Goal: Transaction & Acquisition: Book appointment/travel/reservation

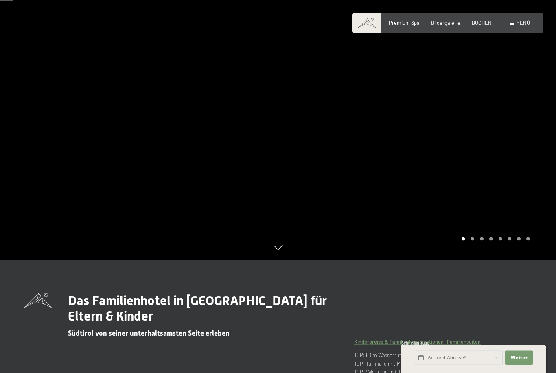
scroll to position [113, 0]
click at [472, 25] on span "BUCHEN" at bounding box center [482, 23] width 20 height 7
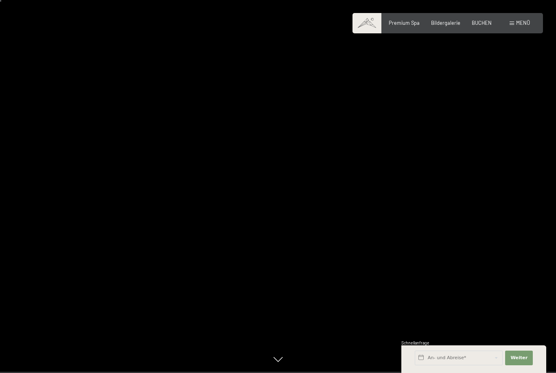
scroll to position [13, 0]
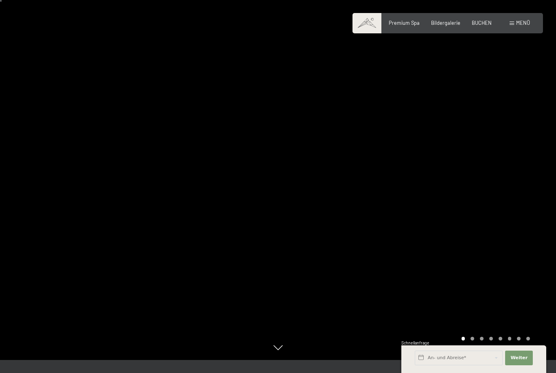
click at [405, 26] on div "Premium Spa Bildergalerie BUCHEN" at bounding box center [434, 23] width 138 height 7
click at [405, 25] on span "Premium Spa" at bounding box center [404, 23] width 31 height 7
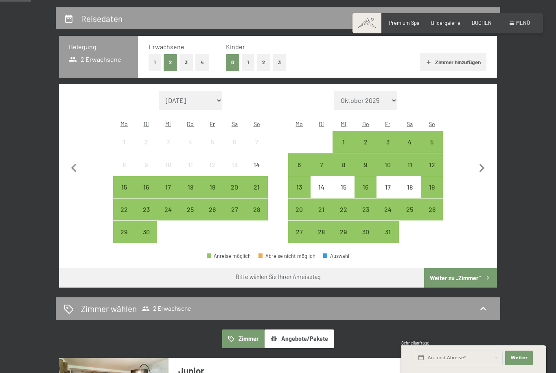
scroll to position [147, 0]
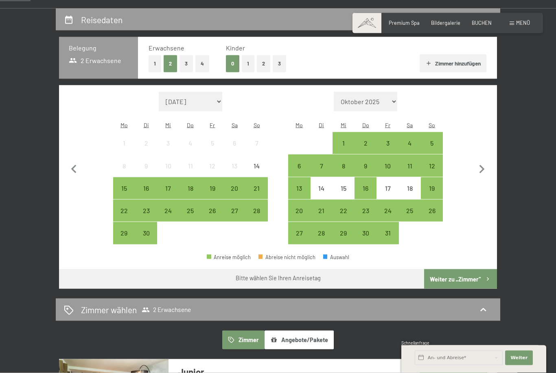
click at [244, 63] on button "1" at bounding box center [248, 63] width 13 height 17
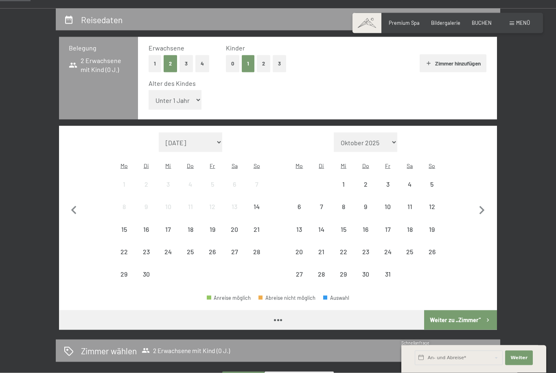
scroll to position [147, 0]
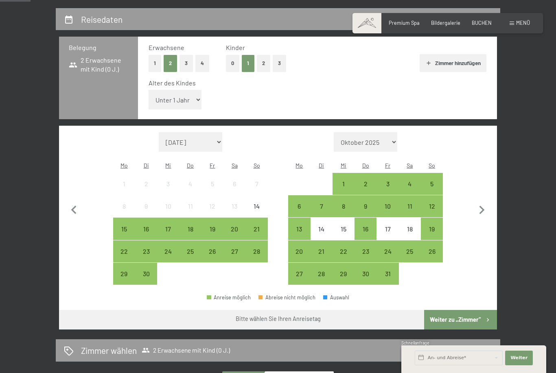
click at [119, 248] on div "22" at bounding box center [124, 258] width 20 height 20
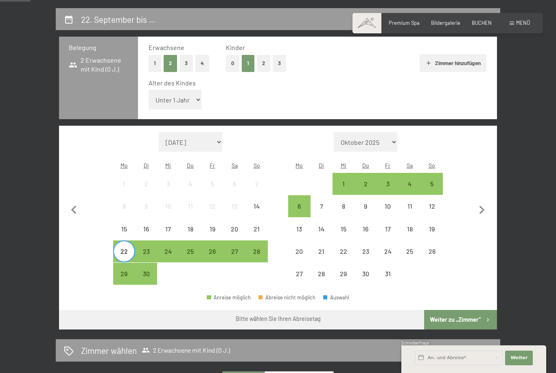
click at [209, 248] on div "26" at bounding box center [212, 258] width 20 height 20
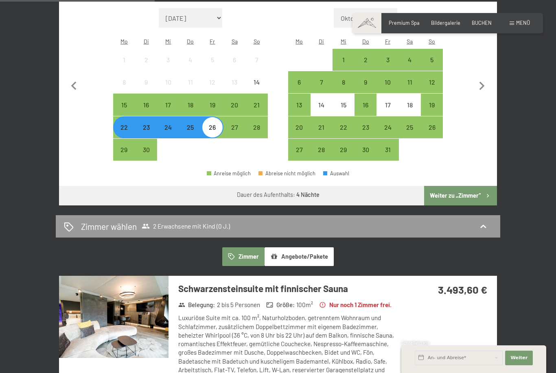
scroll to position [271, 0]
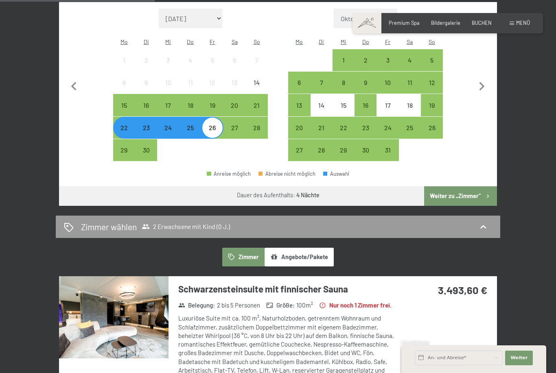
click at [483, 186] on button "Weiter zu „Zimmer“" at bounding box center [460, 196] width 73 height 20
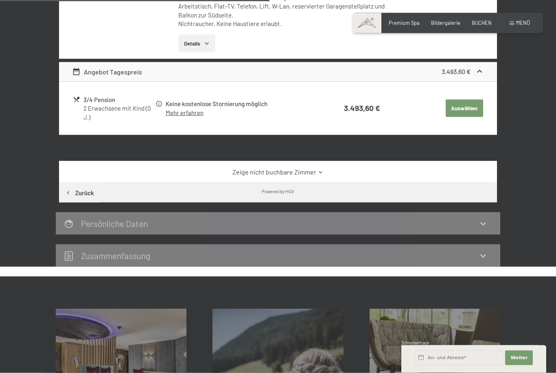
scroll to position [336, 0]
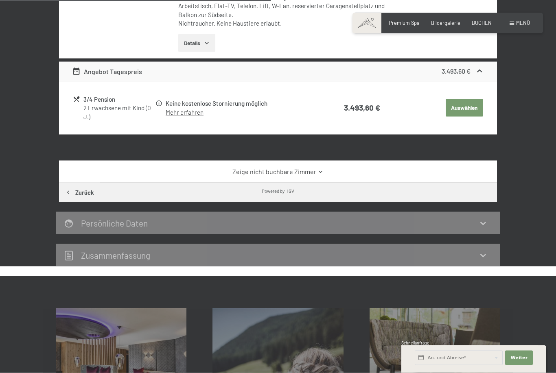
click at [98, 172] on div "Zeige nicht buchbare Zimmer" at bounding box center [278, 172] width 438 height 22
click at [320, 173] on icon at bounding box center [320, 172] width 3 height 2
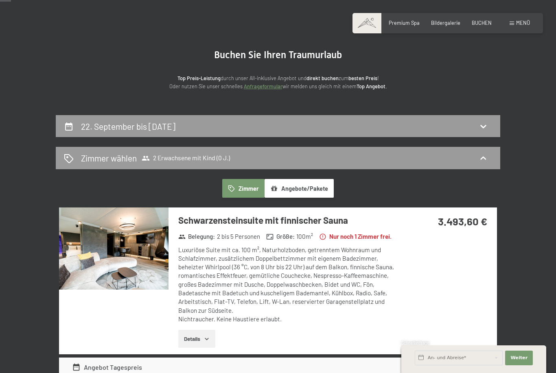
scroll to position [0, 0]
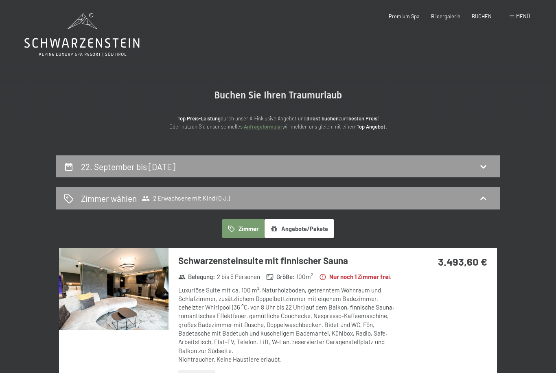
click at [487, 166] on icon at bounding box center [483, 167] width 10 height 10
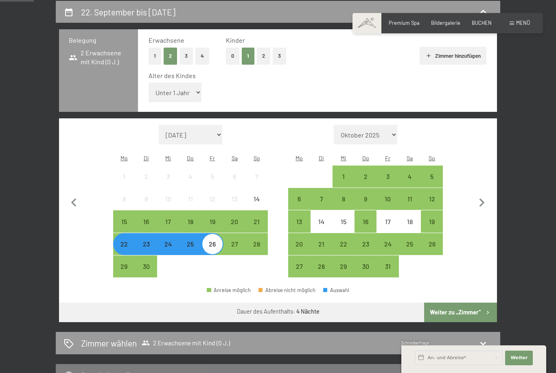
click at [297, 241] on div "20" at bounding box center [299, 251] width 20 height 20
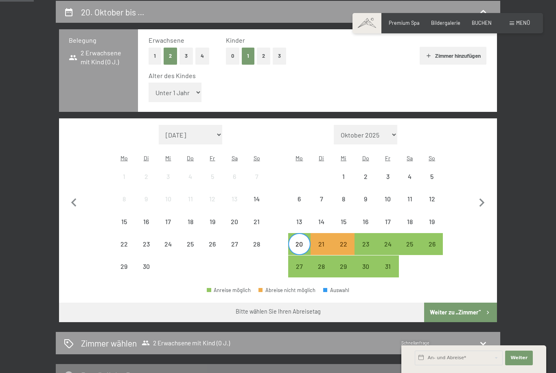
click at [382, 241] on div "24" at bounding box center [387, 251] width 20 height 20
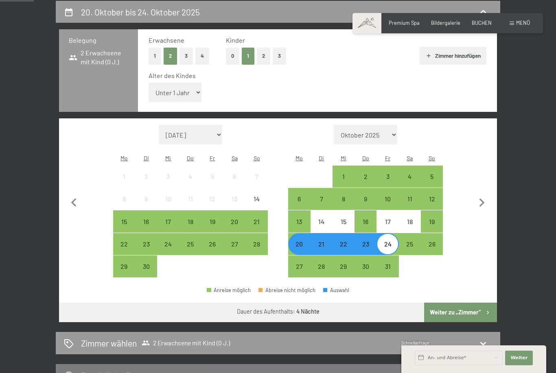
click at [477, 303] on button "Weiter zu „Zimmer“" at bounding box center [460, 313] width 73 height 20
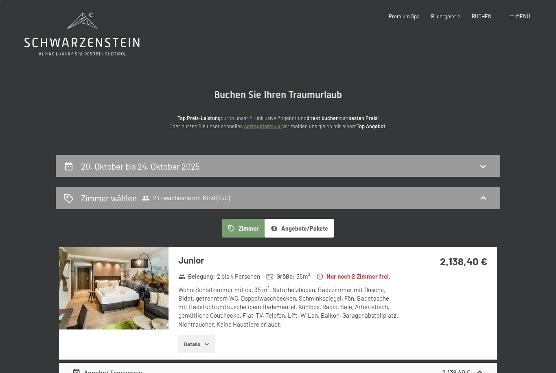
scroll to position [0, 0]
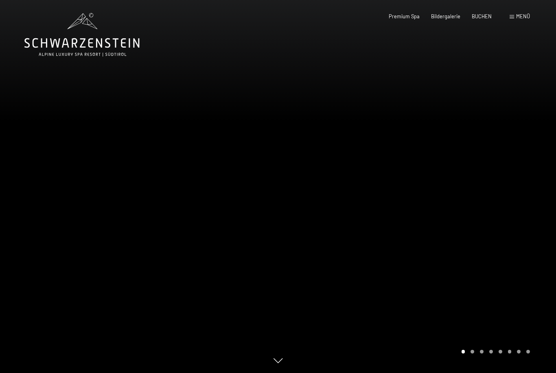
click at [483, 14] on span "BUCHEN" at bounding box center [482, 16] width 20 height 7
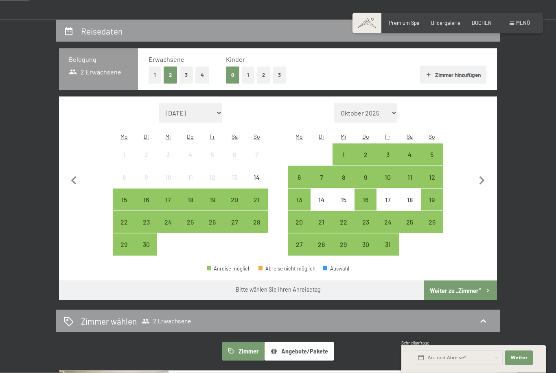
scroll to position [152, 0]
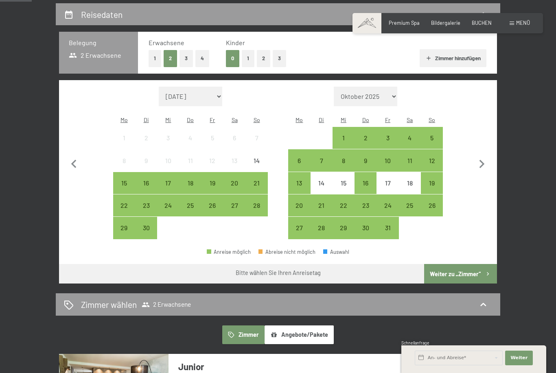
click at [128, 225] on div "29" at bounding box center [124, 235] width 20 height 20
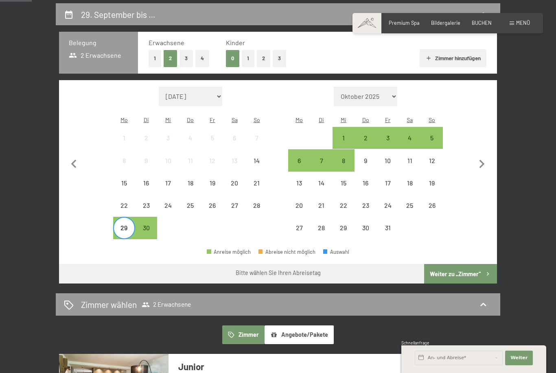
click at [390, 135] on div "3" at bounding box center [387, 145] width 20 height 20
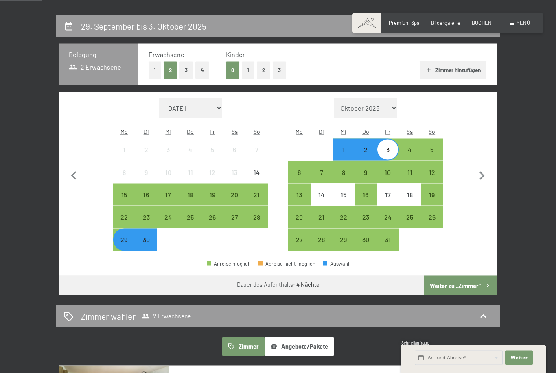
scroll to position [141, 0]
click at [125, 207] on div "22" at bounding box center [124, 217] width 20 height 20
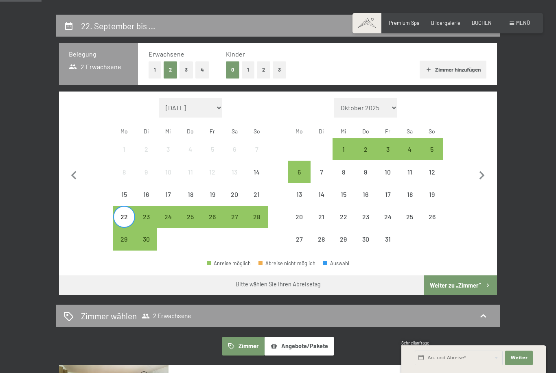
click at [212, 214] on div "26" at bounding box center [212, 224] width 20 height 20
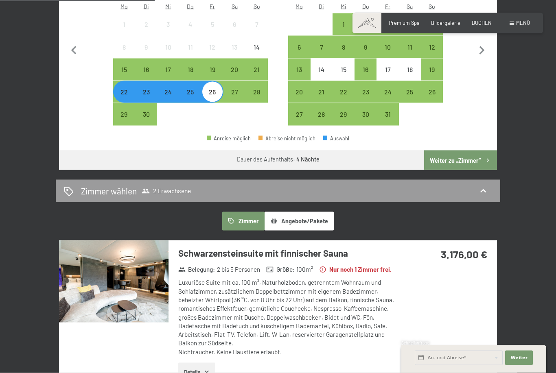
scroll to position [258, 0]
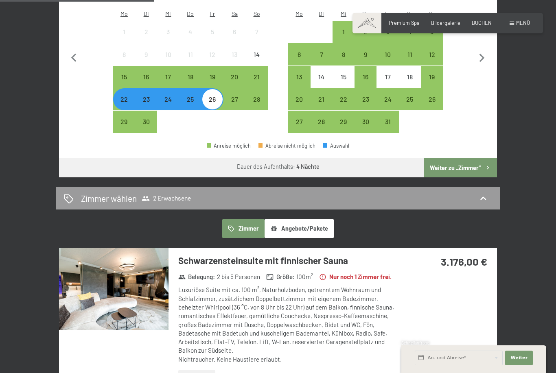
click at [231, 96] on div "27" at bounding box center [234, 106] width 20 height 20
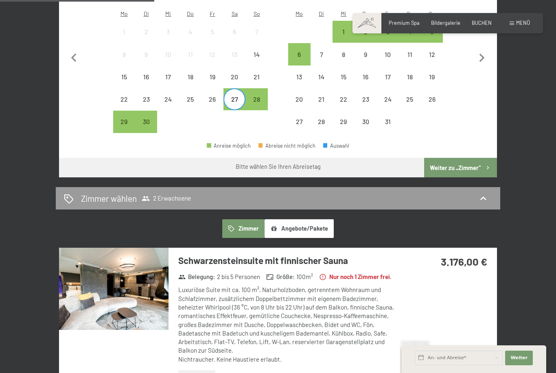
click at [120, 96] on div "22" at bounding box center [124, 106] width 20 height 20
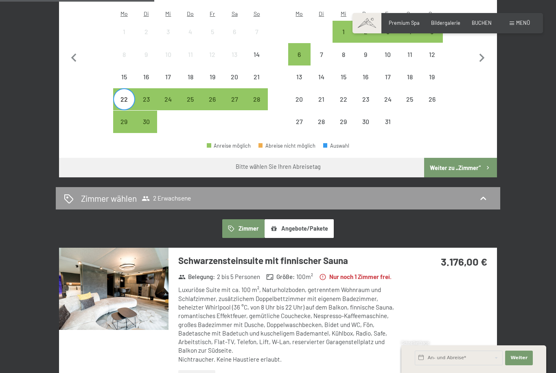
click at [234, 96] on div "27" at bounding box center [234, 106] width 20 height 20
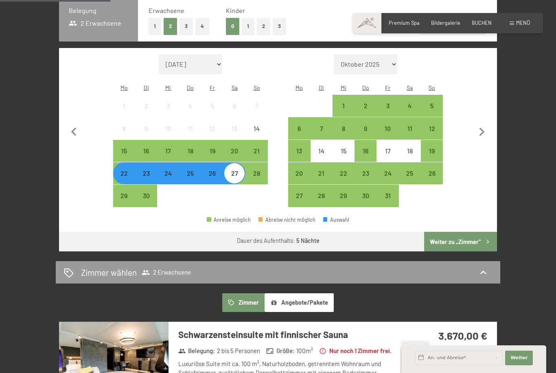
scroll to position [185, 0]
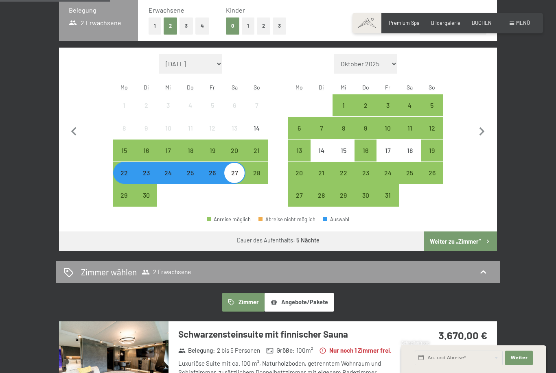
click at [118, 140] on div "15" at bounding box center [124, 150] width 20 height 20
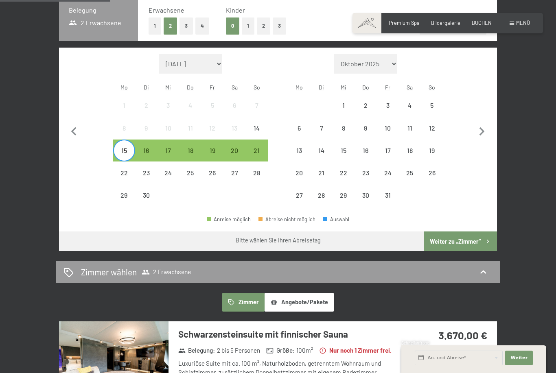
click at [212, 147] on div "19" at bounding box center [212, 157] width 20 height 20
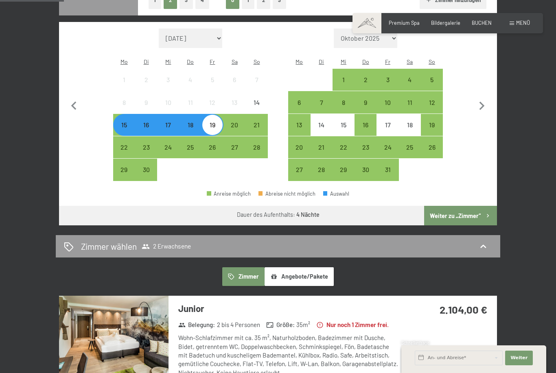
scroll to position [210, 0]
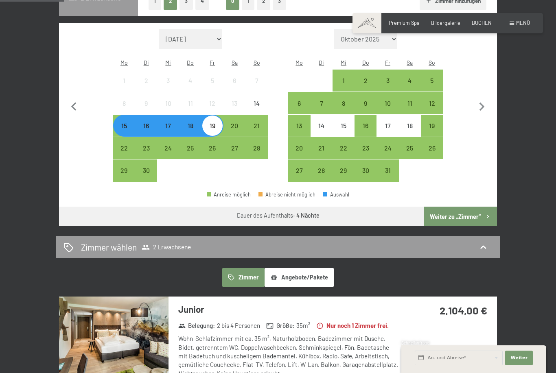
click at [123, 145] on div "22" at bounding box center [124, 155] width 20 height 20
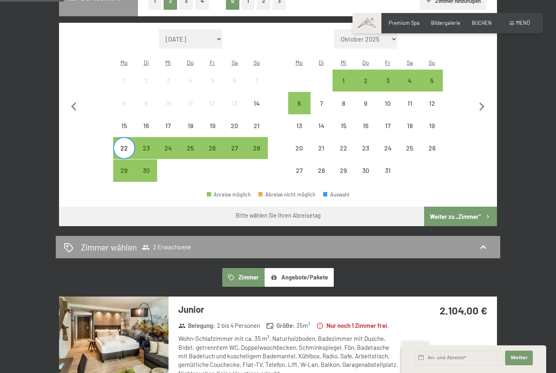
click at [204, 145] on div "26" at bounding box center [212, 155] width 20 height 20
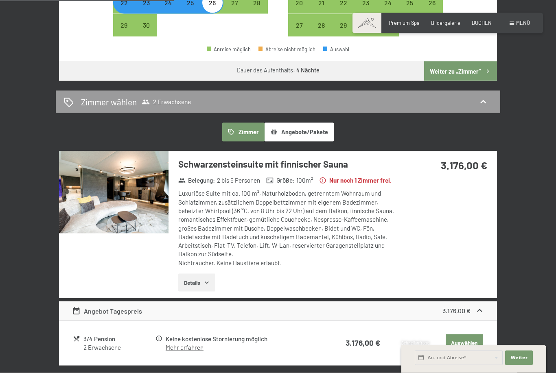
scroll to position [368, 0]
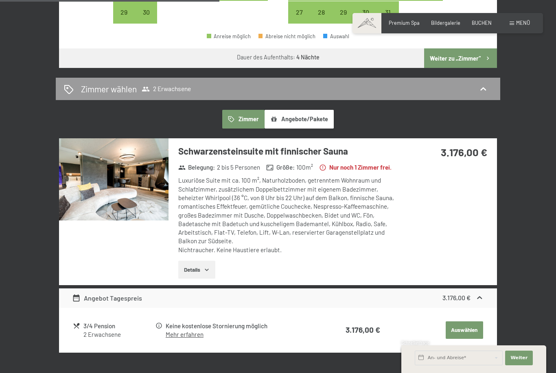
click at [110, 173] on img at bounding box center [113, 179] width 109 height 82
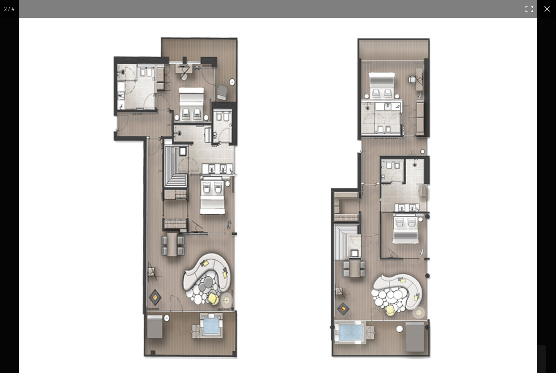
click at [73, 105] on img at bounding box center [278, 199] width 519 height 399
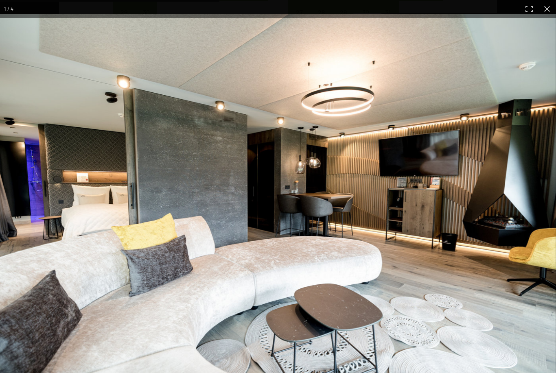
click at [533, 11] on button "button" at bounding box center [529, 9] width 18 height 18
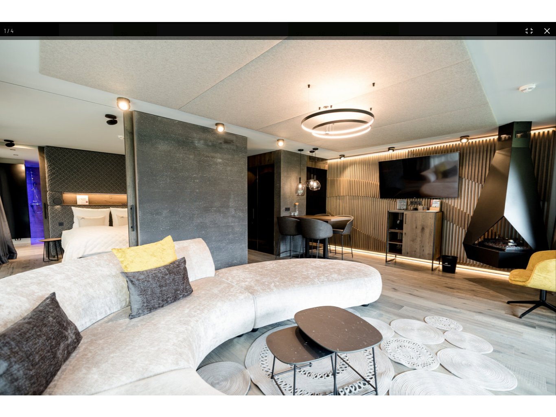
scroll to position [0, 0]
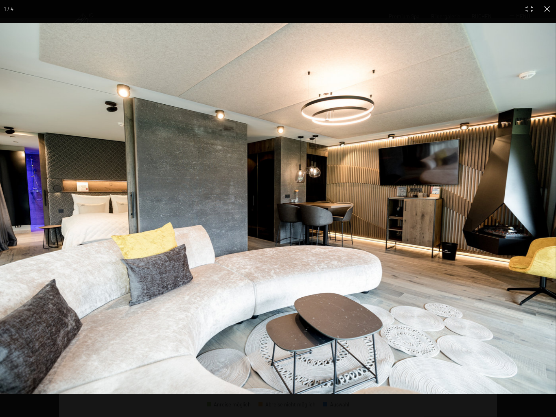
click at [536, 13] on button "button" at bounding box center [529, 9] width 18 height 18
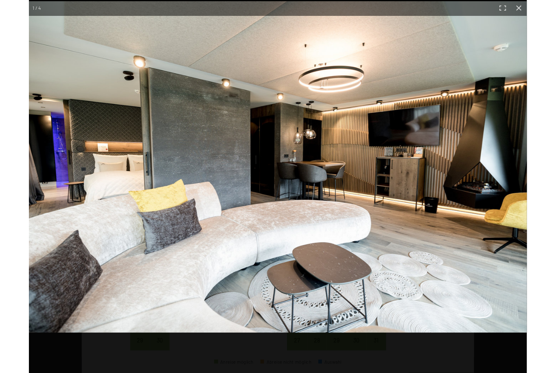
scroll to position [368, 0]
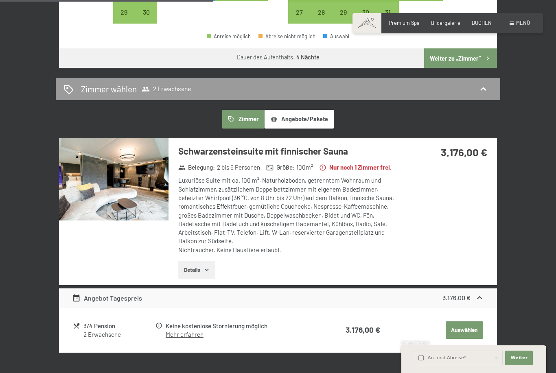
click at [542, 13] on div "22. September bis 26. September 2025 Belegung 2 Erwachsene Erwachsene 1 2 3 4 K…" at bounding box center [278, 136] width 556 height 697
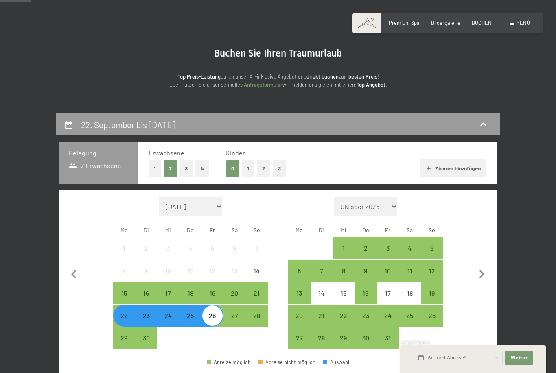
scroll to position [0, 0]
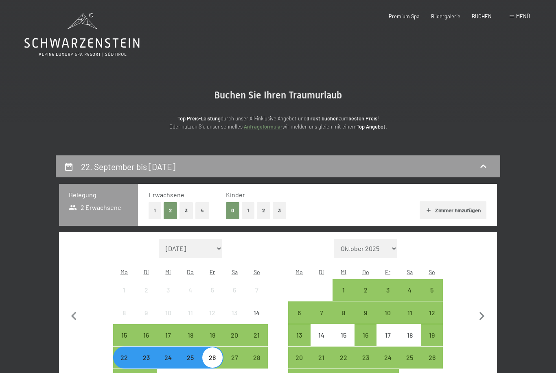
click at [48, 37] on icon at bounding box center [81, 35] width 115 height 44
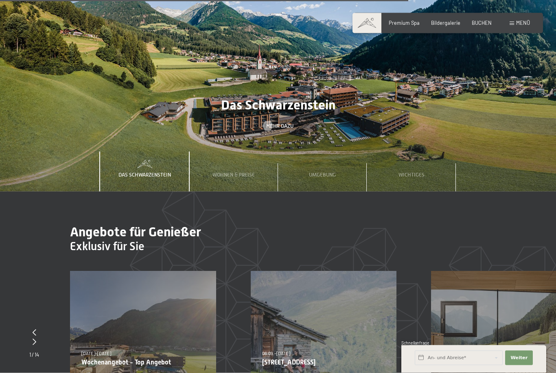
scroll to position [2277, 0]
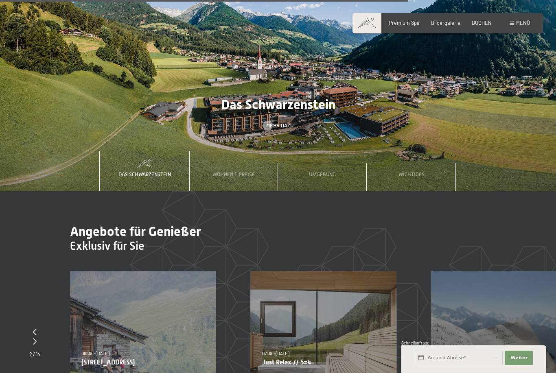
click at [307, 174] on div "Umgebung" at bounding box center [322, 171] width 37 height 40
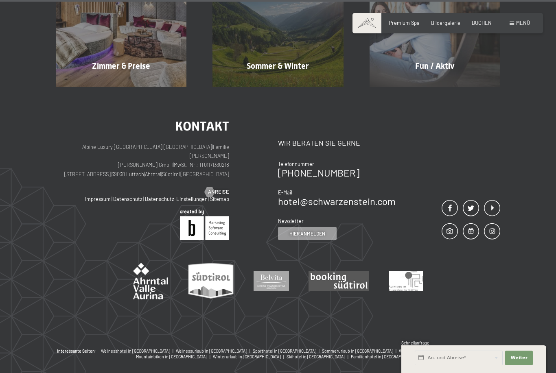
scroll to position [3162, 0]
